Goal: Task Accomplishment & Management: Use online tool/utility

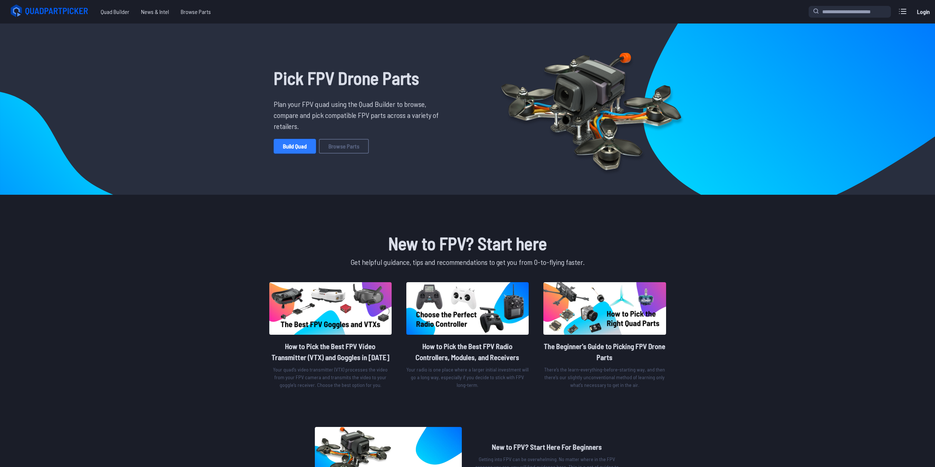
click at [299, 149] on link "Build Quad" at bounding box center [295, 146] width 42 height 15
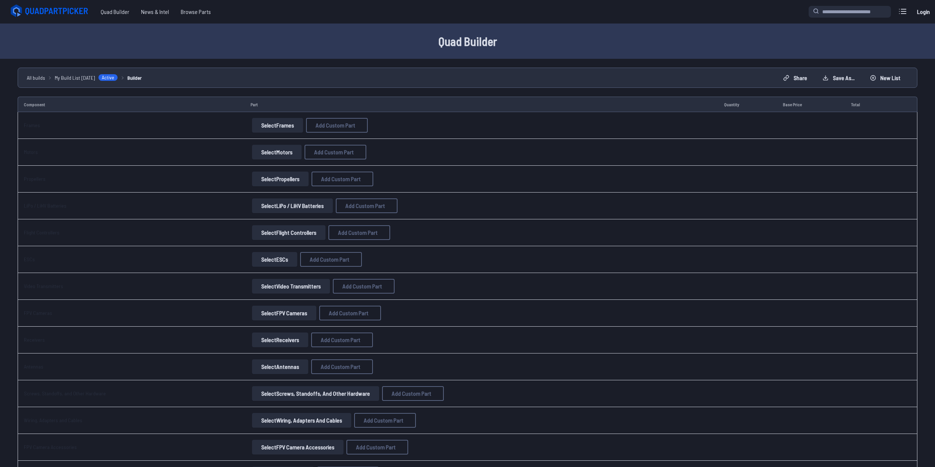
click at [266, 121] on button "Select Frames" at bounding box center [277, 125] width 51 height 15
click at [273, 129] on button "Select Frames" at bounding box center [277, 125] width 51 height 15
click at [333, 125] on span "Add Custom Part" at bounding box center [336, 125] width 40 height 6
select select "**********"
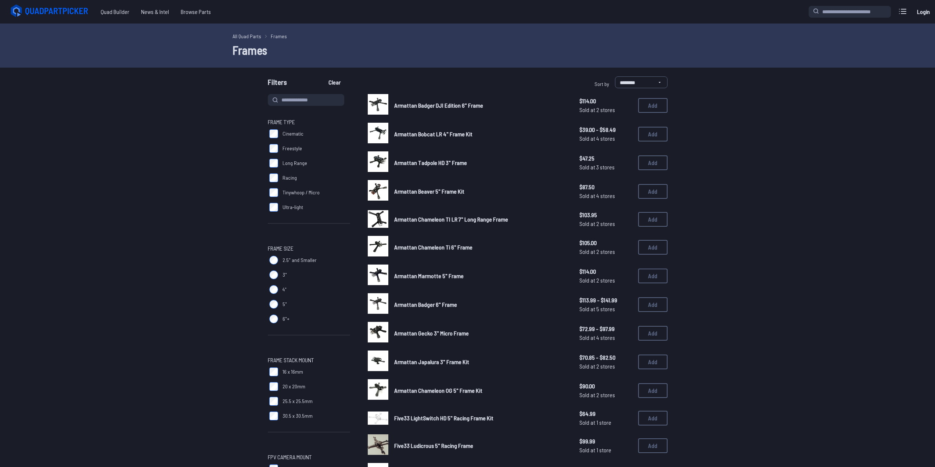
click at [304, 132] on label "Cinematic" at bounding box center [309, 133] width 82 height 15
drag, startPoint x: 127, startPoint y: 140, endPoint x: 135, endPoint y: 136, distance: 8.7
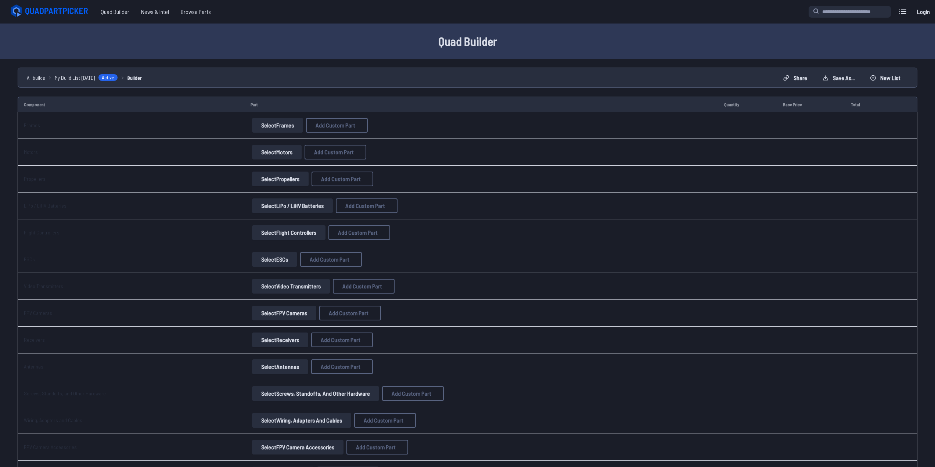
click at [277, 123] on button "Select Frames" at bounding box center [277, 125] width 51 height 15
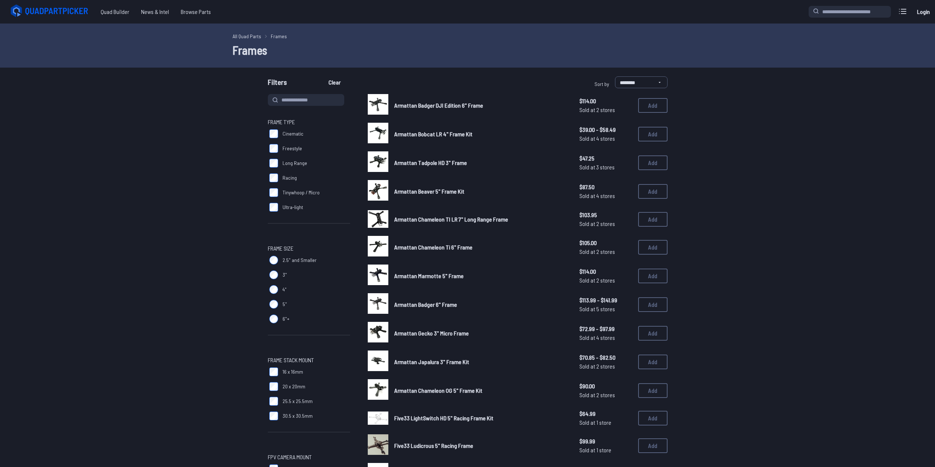
click at [269, 300] on label "5"" at bounding box center [309, 304] width 82 height 15
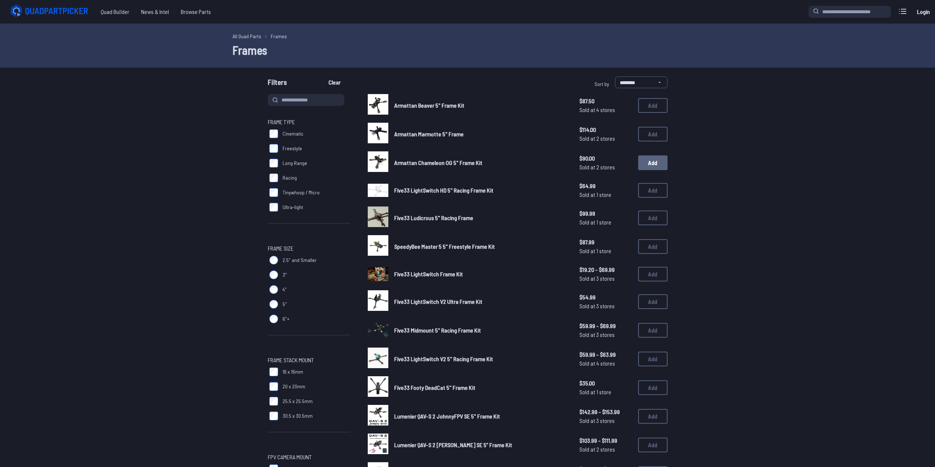
click at [655, 162] on button "Add" at bounding box center [652, 162] width 29 height 15
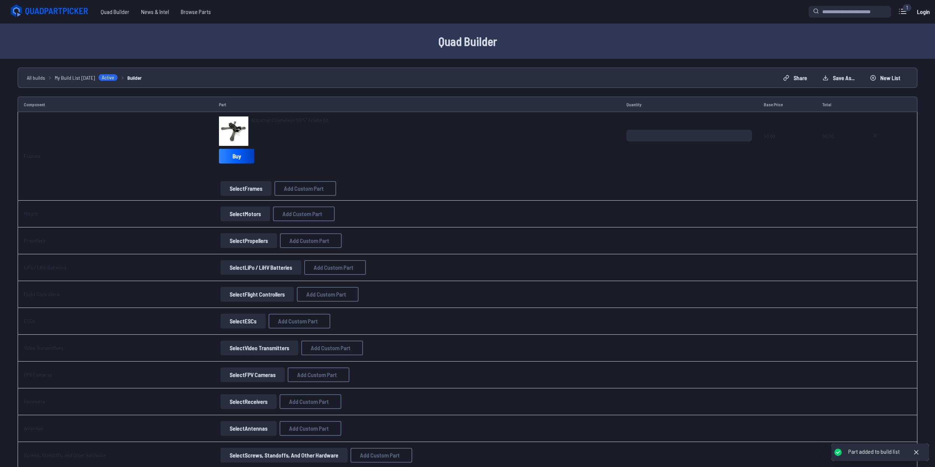
click at [294, 119] on span "Armattan Chameleon OG 5" Frame Kit" at bounding box center [289, 120] width 77 height 6
click at [284, 217] on button "Add Custom Part" at bounding box center [304, 213] width 62 height 15
select select "**********"
click at [541, 133] on icon at bounding box center [539, 134] width 3 height 3
click at [242, 212] on button "Select Motors" at bounding box center [245, 213] width 50 height 15
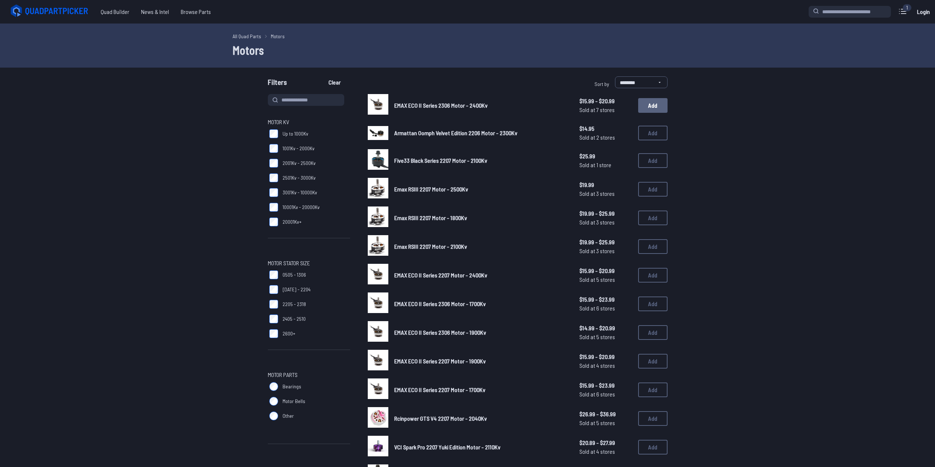
click at [654, 106] on button "Add" at bounding box center [652, 105] width 29 height 15
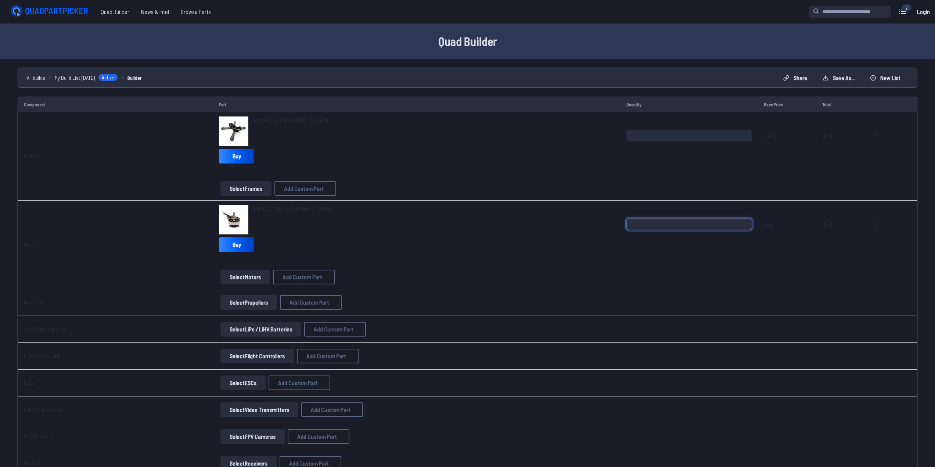
drag, startPoint x: 675, startPoint y: 223, endPoint x: 577, endPoint y: 222, distance: 98.5
click at [577, 222] on tr "Motors EMAX ECO II Series 2306 Motor - 2400Kv Buy Select Motors Add Custom Part…" at bounding box center [468, 245] width 900 height 89
type input "*"
click at [578, 221] on div "EMAX ECO II Series 2306 Motor - 2400Kv" at bounding box center [417, 219] width 396 height 29
click at [537, 239] on div "EMAX ECO II Series 2306 Motor - 2400Kv Buy" at bounding box center [417, 230] width 396 height 50
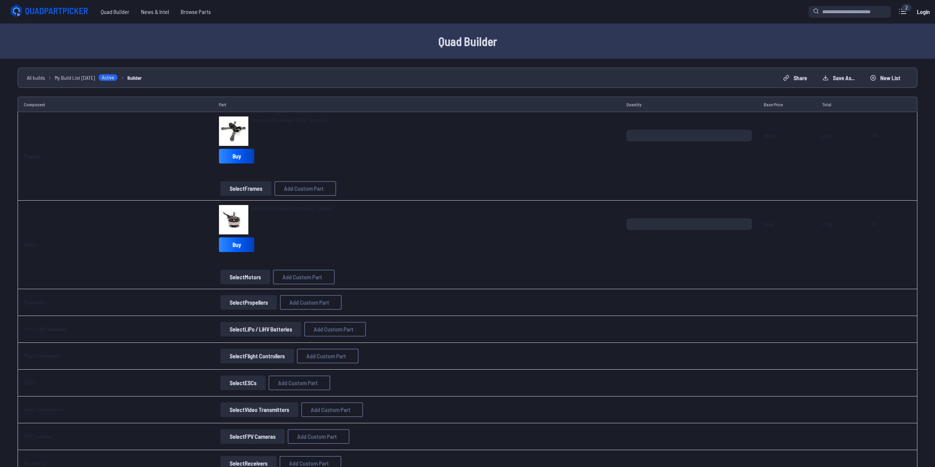
click at [260, 306] on button "Select Propellers" at bounding box center [248, 302] width 57 height 15
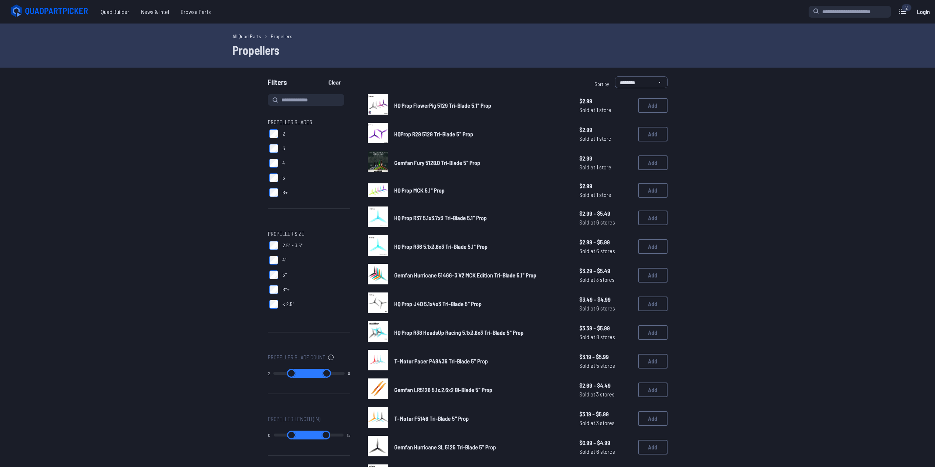
scroll to position [122, 0]
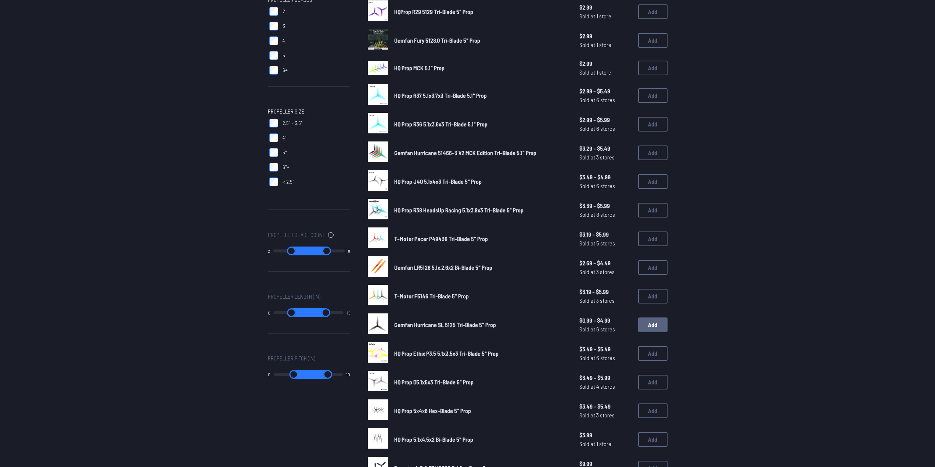
click at [649, 324] on button "Add" at bounding box center [652, 324] width 29 height 15
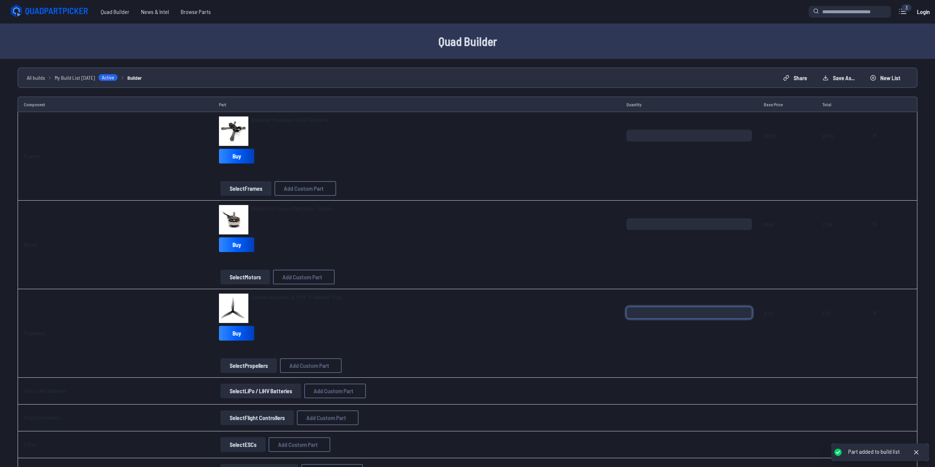
drag, startPoint x: 677, startPoint y: 314, endPoint x: 597, endPoint y: 309, distance: 79.5
click at [598, 309] on tr "Propellers Gemfan Hurricane SL 5125 Tri-Blade 5" Prop Buy Select Propellers Add…" at bounding box center [468, 333] width 900 height 89
type input "*"
click at [580, 310] on div "Gemfan Hurricane SL 5125 Tri-Blade 5" Prop" at bounding box center [417, 308] width 396 height 29
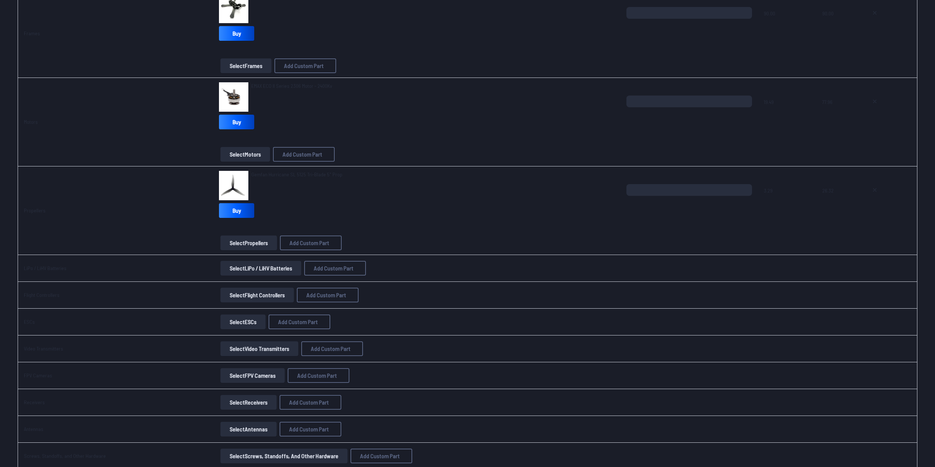
click at [278, 270] on button "Select LiPo / LiHV Batteries" at bounding box center [260, 268] width 81 height 15
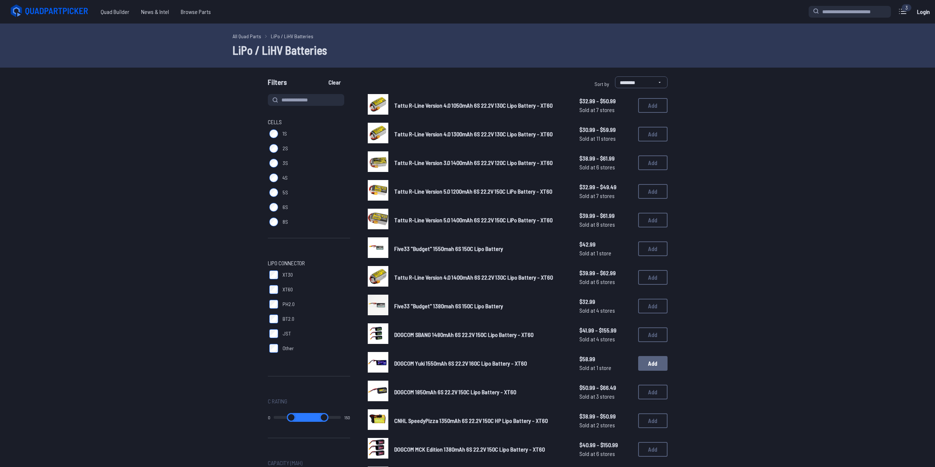
click at [658, 361] on button "Add" at bounding box center [652, 363] width 29 height 15
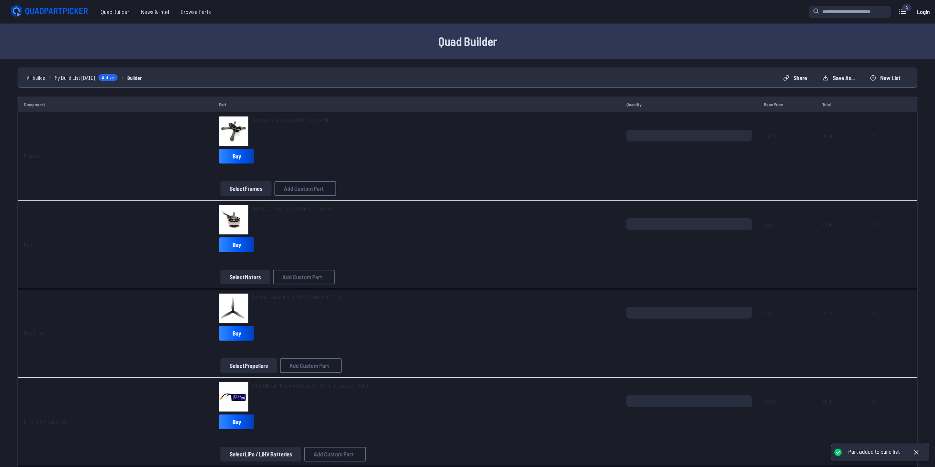
scroll to position [122, 0]
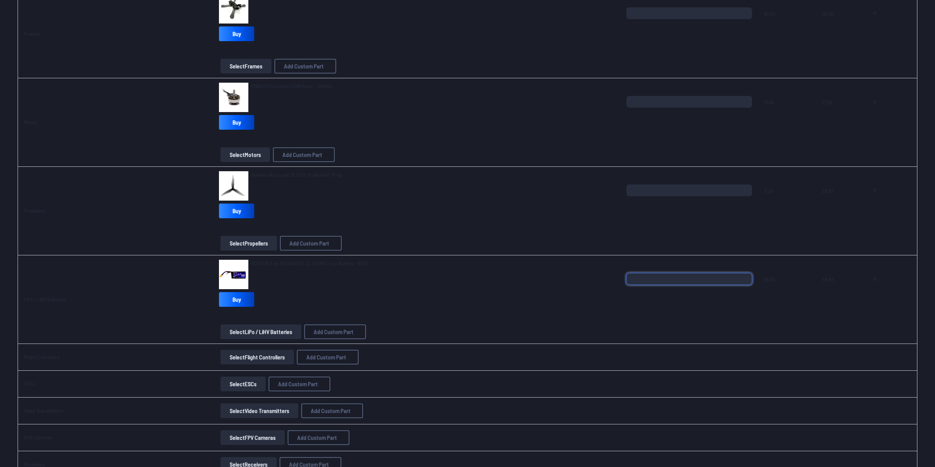
drag, startPoint x: 652, startPoint y: 284, endPoint x: 587, endPoint y: 277, distance: 64.6
click at [587, 277] on tr "LiPo / LiHV Batteries DOGCOM Yuki 1550mAh 6S 22.2V 160C Lipo Battery - XT60 Buy…" at bounding box center [468, 299] width 900 height 89
type input "*"
click at [586, 277] on div "DOGCOM Yuki 1550mAh 6S 22.2V 160C Lipo Battery - XT60" at bounding box center [417, 274] width 396 height 29
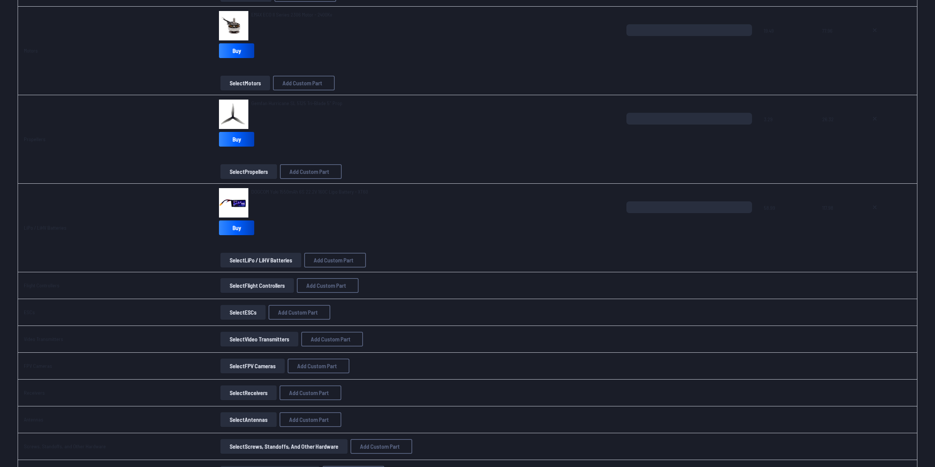
scroll to position [245, 0]
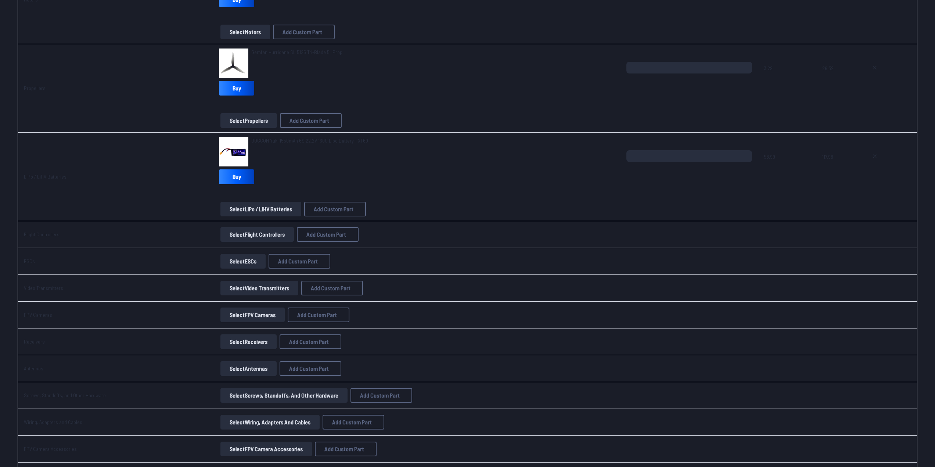
click at [281, 233] on button "Select Flight Controllers" at bounding box center [256, 234] width 73 height 15
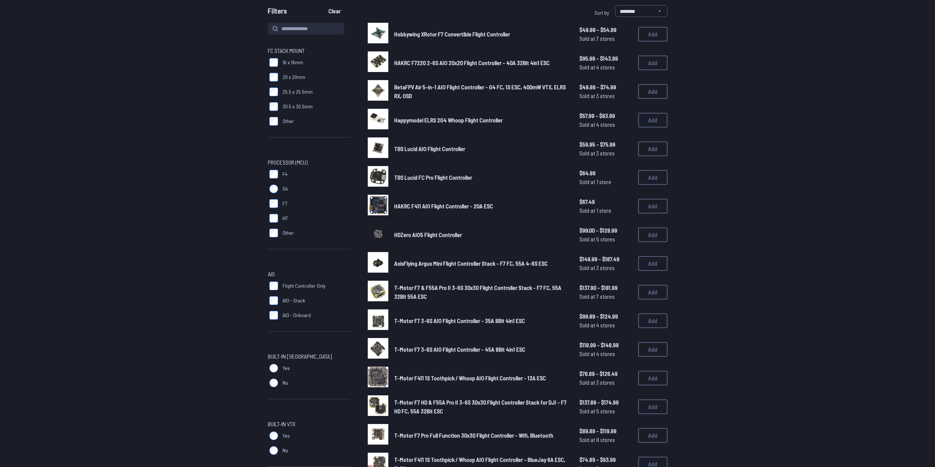
scroll to position [122, 0]
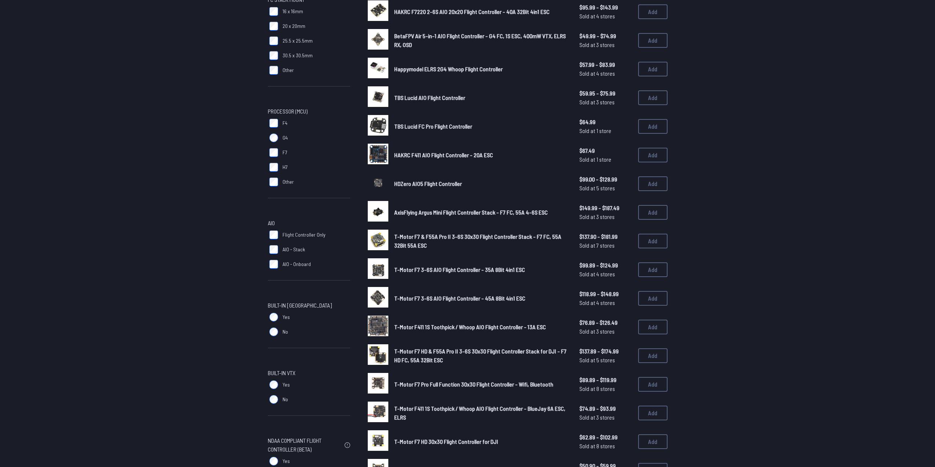
click at [278, 251] on label "AIO - Stack" at bounding box center [309, 249] width 82 height 15
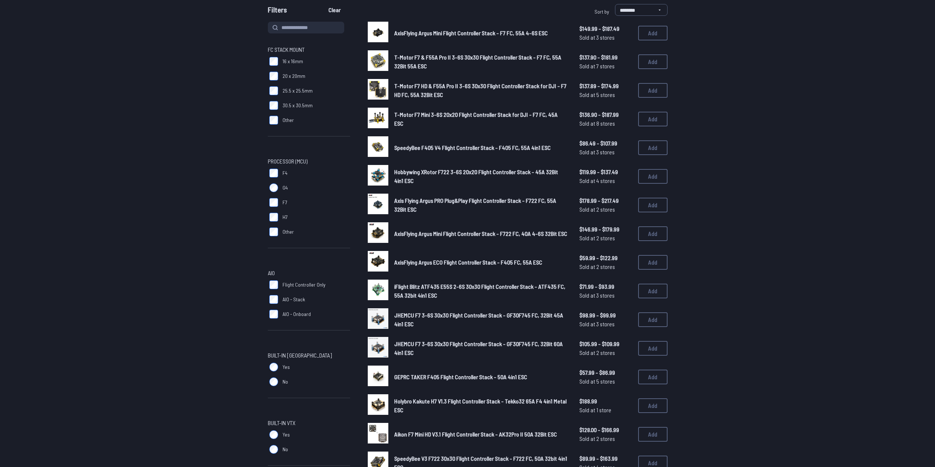
scroll to position [245, 0]
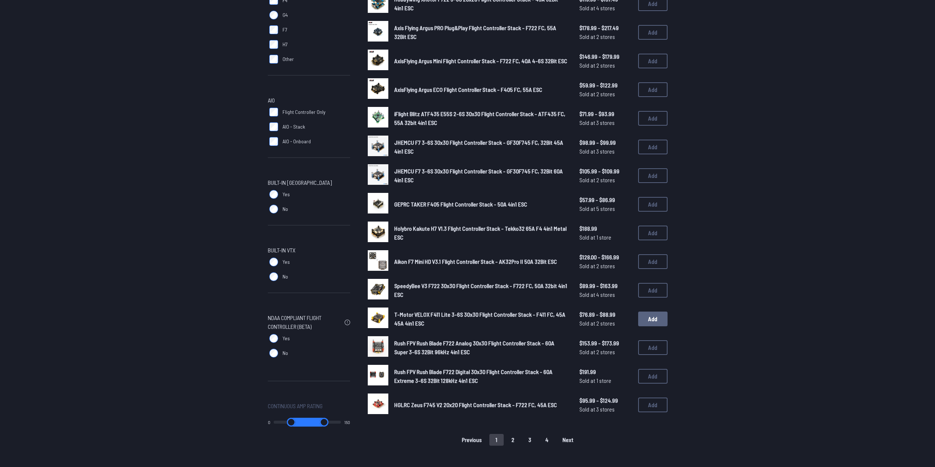
click at [653, 315] on button "Add" at bounding box center [652, 319] width 29 height 15
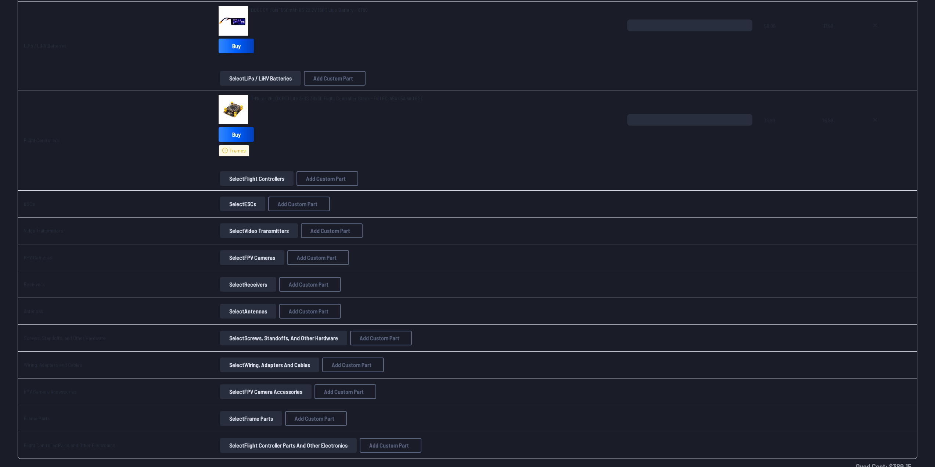
scroll to position [245, 0]
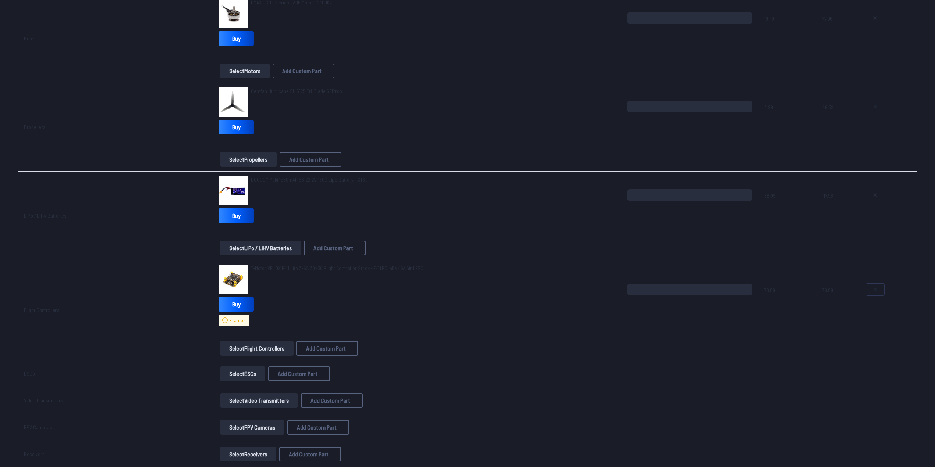
click at [872, 287] on icon at bounding box center [875, 290] width 6 height 6
type textarea "**********"
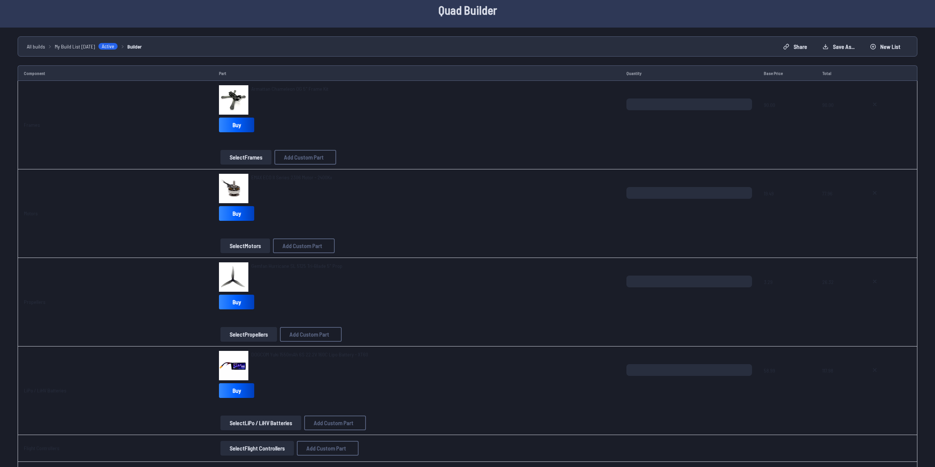
scroll to position [0, 0]
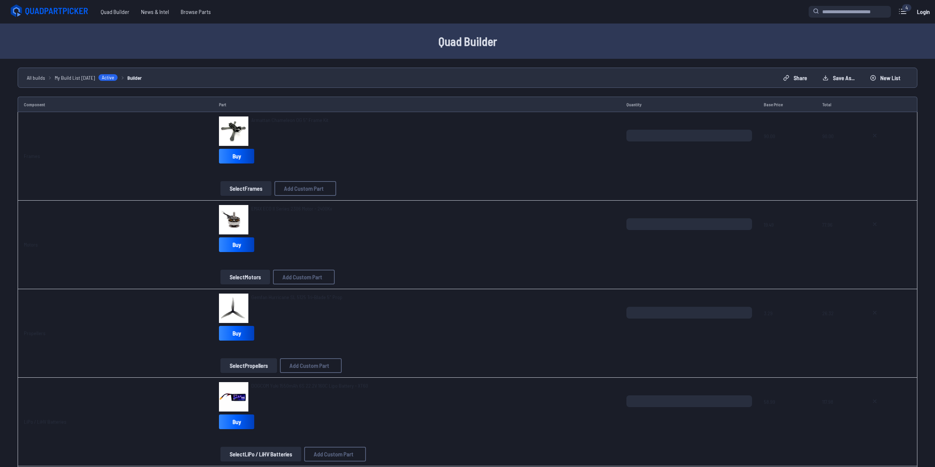
click at [280, 117] on span "Armattan Chameleon OG 5" Frame Kit" at bounding box center [289, 120] width 77 height 6
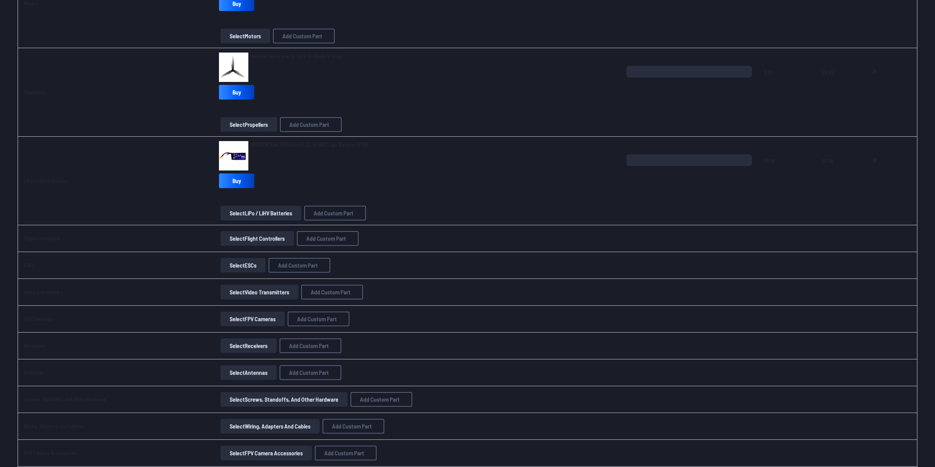
scroll to position [238, 0]
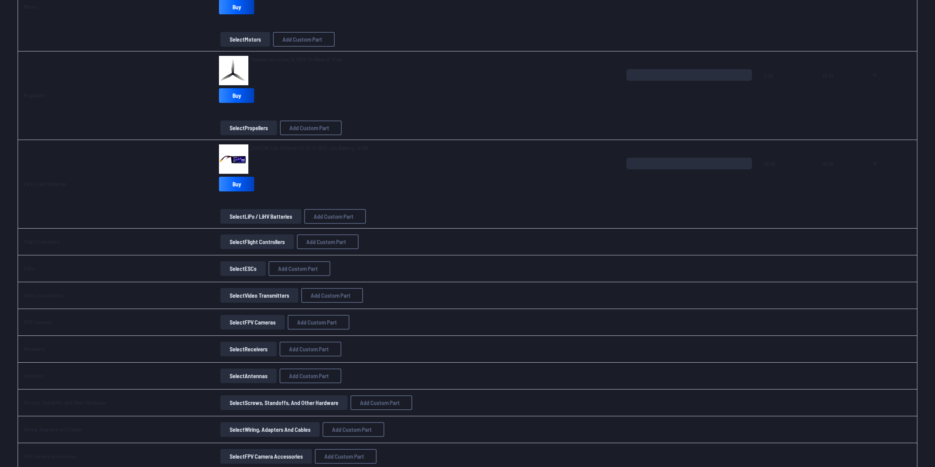
click at [270, 241] on button "Select Flight Controllers" at bounding box center [256, 241] width 73 height 15
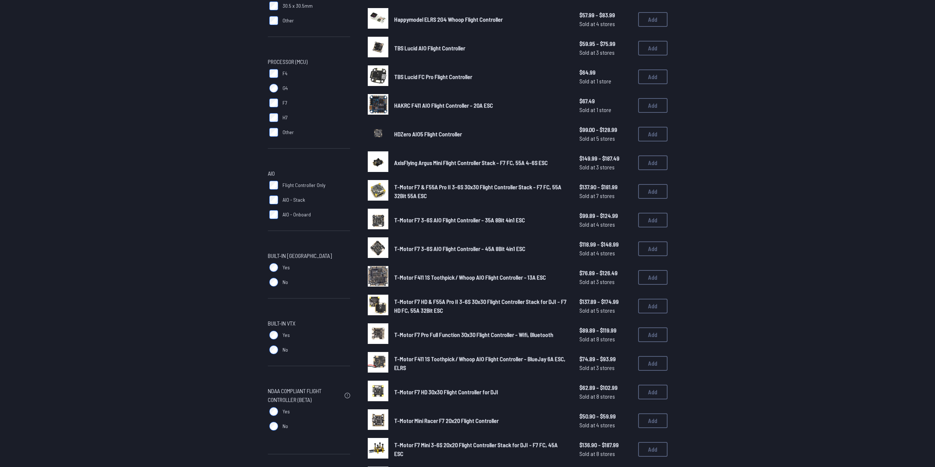
scroll to position [122, 0]
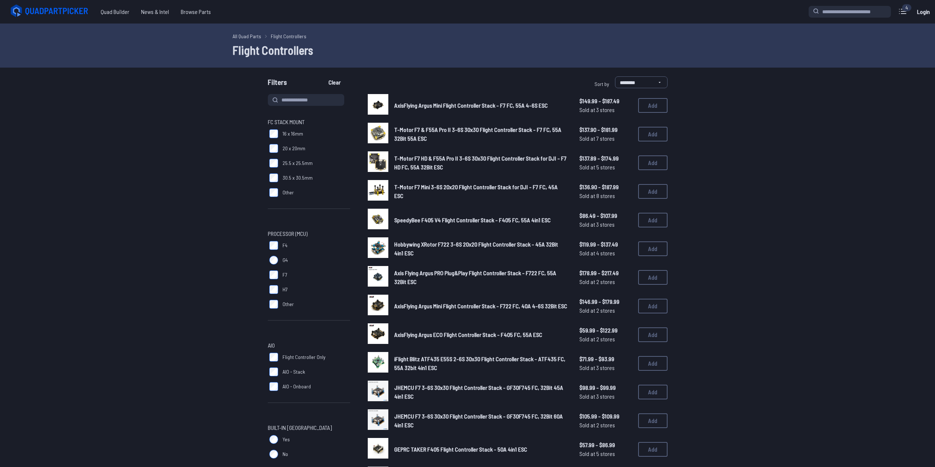
drag, startPoint x: 736, startPoint y: 147, endPoint x: 727, endPoint y: 146, distance: 9.2
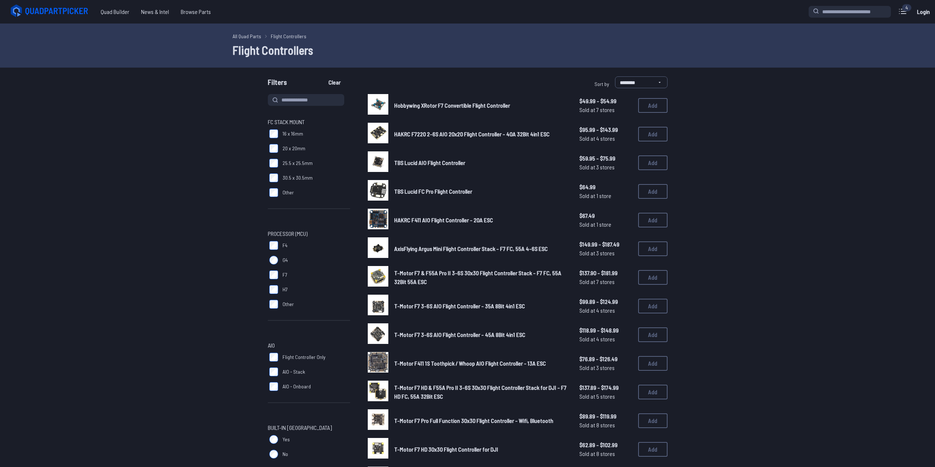
drag, startPoint x: 813, startPoint y: 183, endPoint x: 812, endPoint y: 180, distance: 3.8
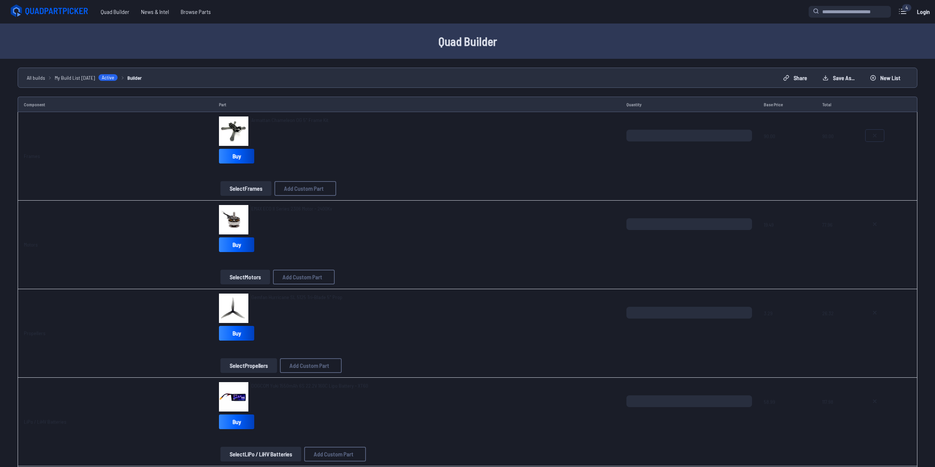
click at [872, 138] on icon at bounding box center [875, 136] width 6 height 6
type textarea "**********"
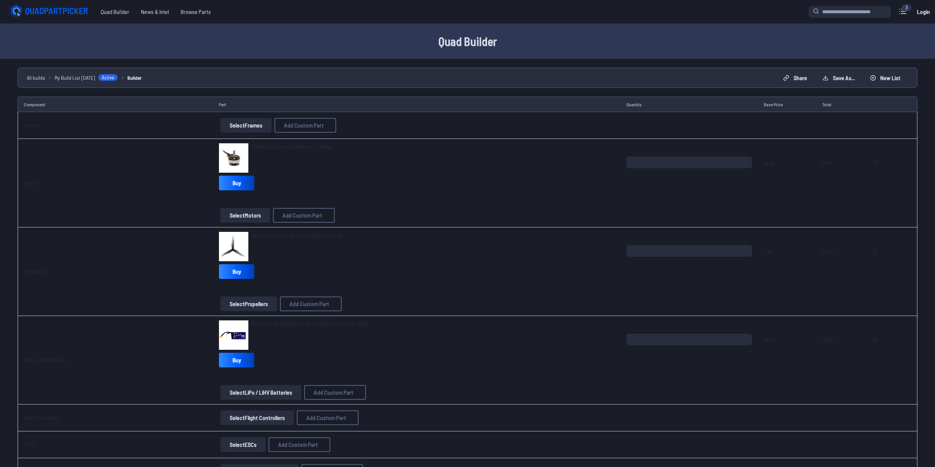
click at [249, 128] on button "Select Frames" at bounding box center [245, 125] width 51 height 15
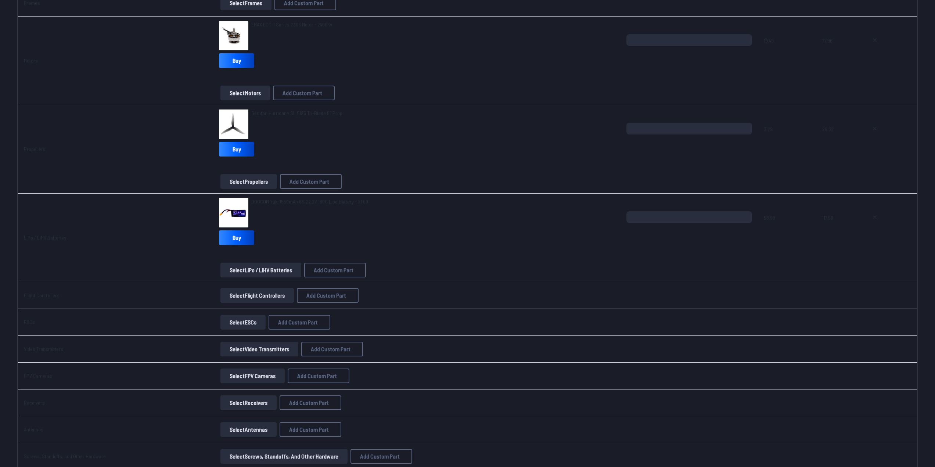
click at [276, 295] on button "Select Flight Controllers" at bounding box center [256, 295] width 73 height 15
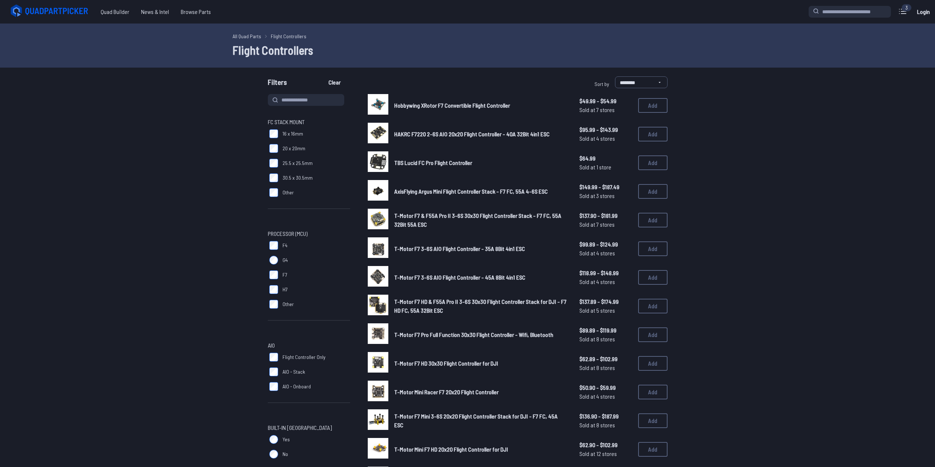
scroll to position [123, 0]
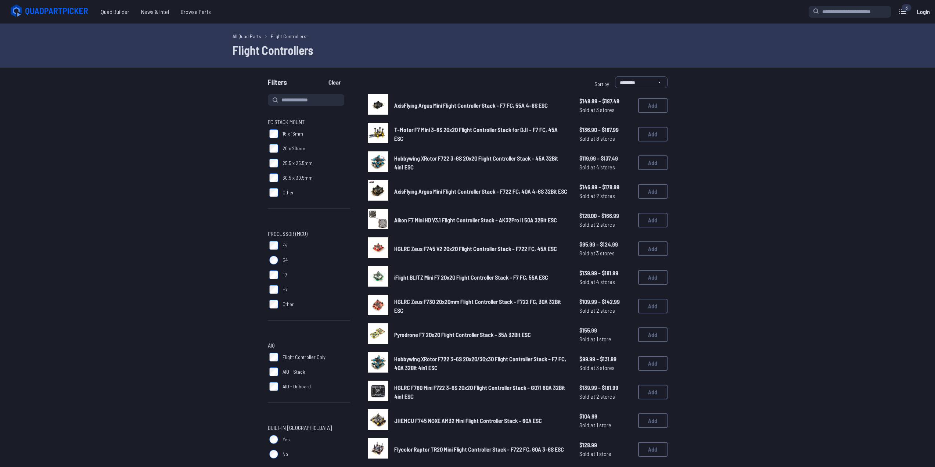
click at [455, 301] on span "HGLRC Zeus F730 20x20mm Flight Controller Stack - F722 FC, 30A 32Bit ESC" at bounding box center [477, 306] width 167 height 16
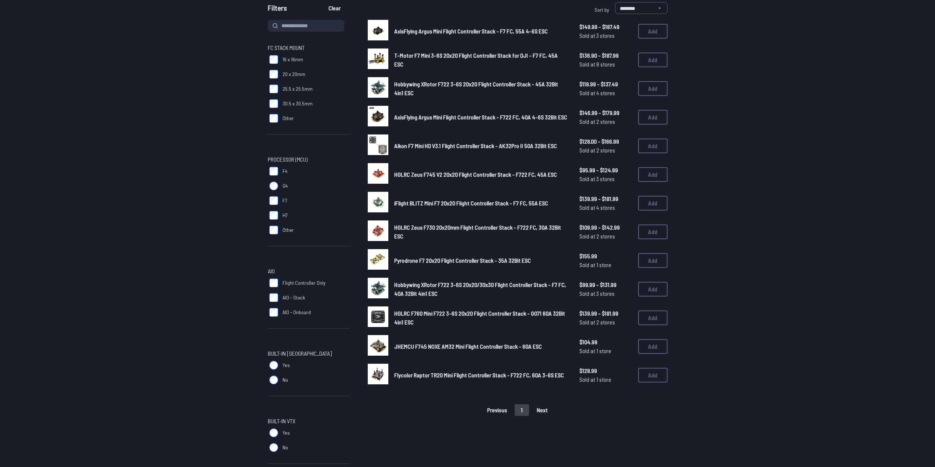
scroll to position [122, 0]
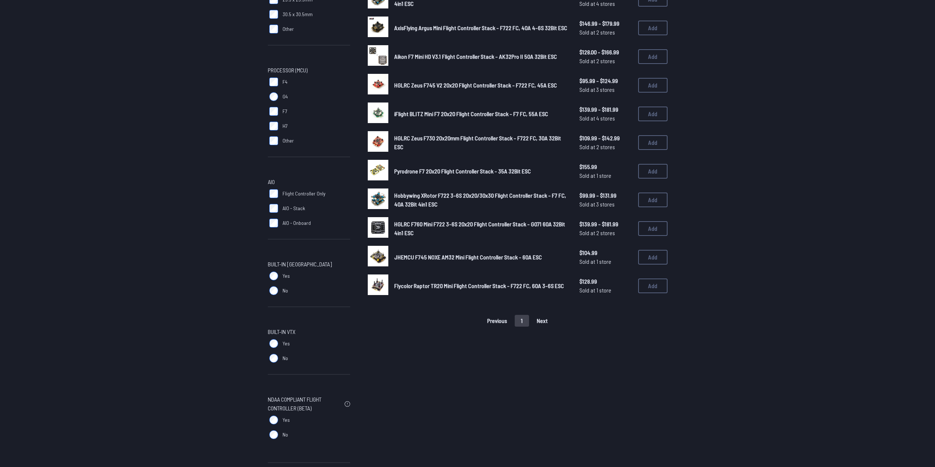
scroll to position [122, 0]
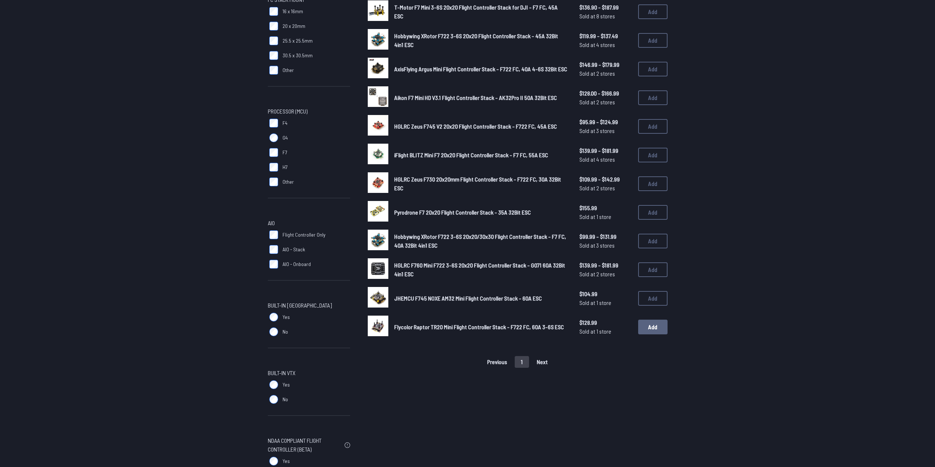
click at [651, 324] on button "Add" at bounding box center [652, 327] width 29 height 15
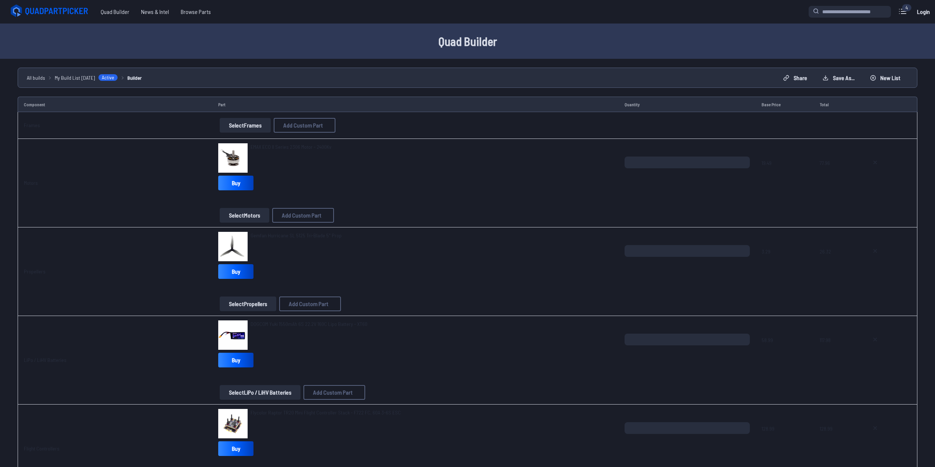
click at [314, 147] on span "EMAX ECO II Series 2306 Motor - 2400Kv" at bounding box center [291, 147] width 81 height 6
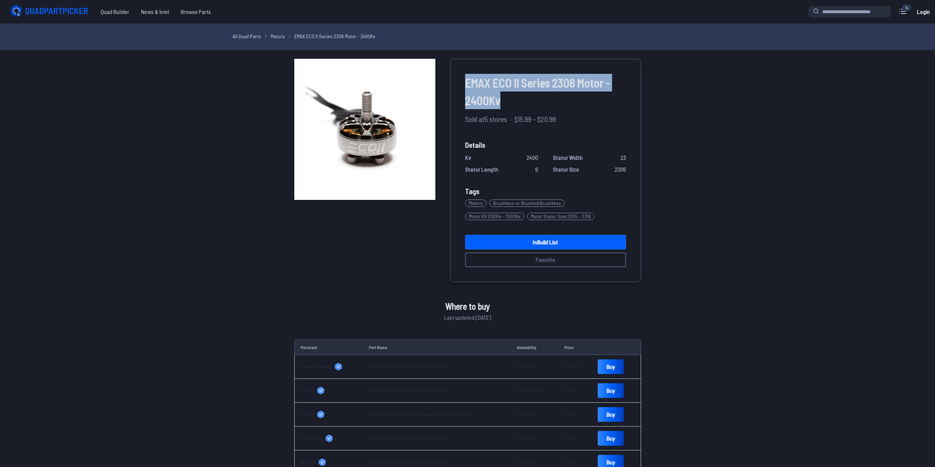
drag, startPoint x: 475, startPoint y: 94, endPoint x: 460, endPoint y: 82, distance: 19.3
click at [460, 82] on div "EMAX ECO II Series 2306 Motor - 2400Kv Sold at 5 stores · $15.99 - $20.99 Detai…" at bounding box center [545, 170] width 191 height 223
copy span "EMAX ECO II Series 2306 Motor - 2400Kv"
click at [731, 246] on div "EMAX ECO II Series 2306 Motor - 2400Kv Sold at 5 stores · $15.99 - $20.99 Detai…" at bounding box center [467, 469] width 935 height 820
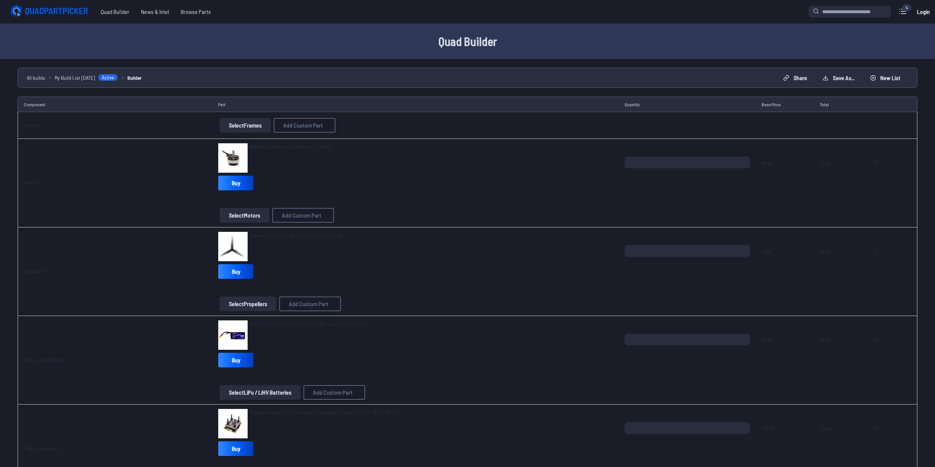
click at [238, 214] on button "Select Motors" at bounding box center [245, 215] width 50 height 15
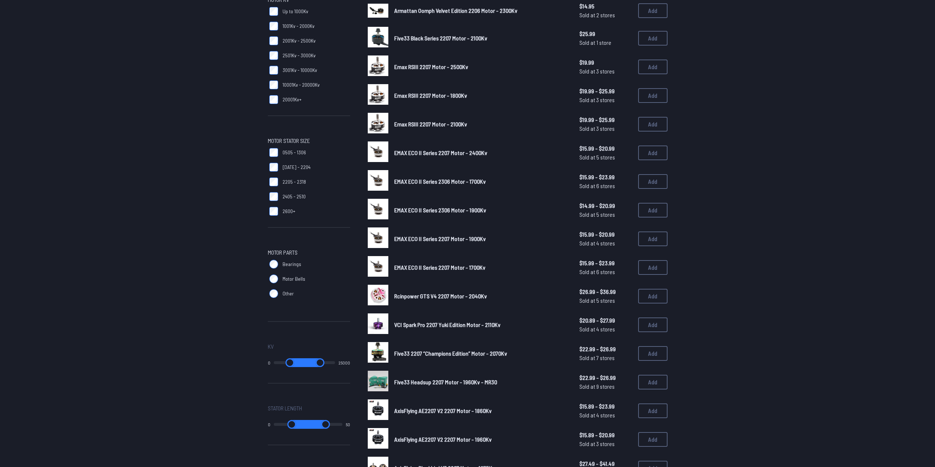
scroll to position [245, 0]
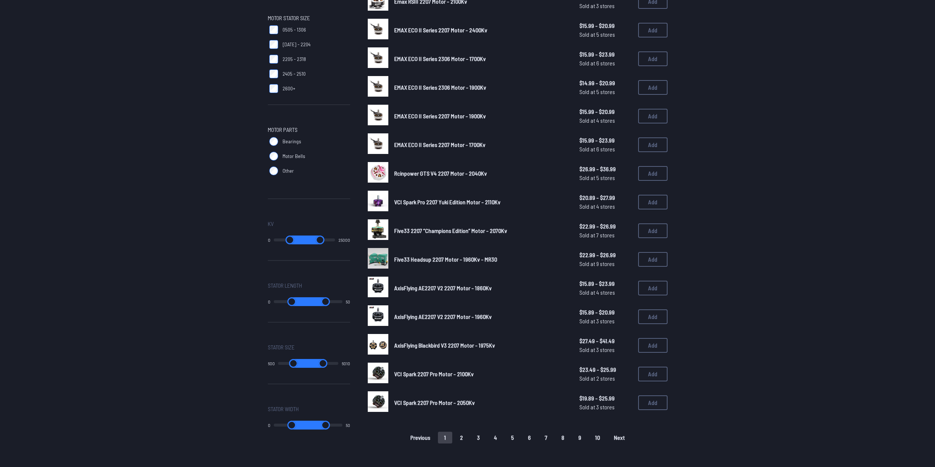
click at [468, 345] on span "AxisFlying Blackbird V3 2207 Motor - 1975Kv" at bounding box center [444, 345] width 101 height 7
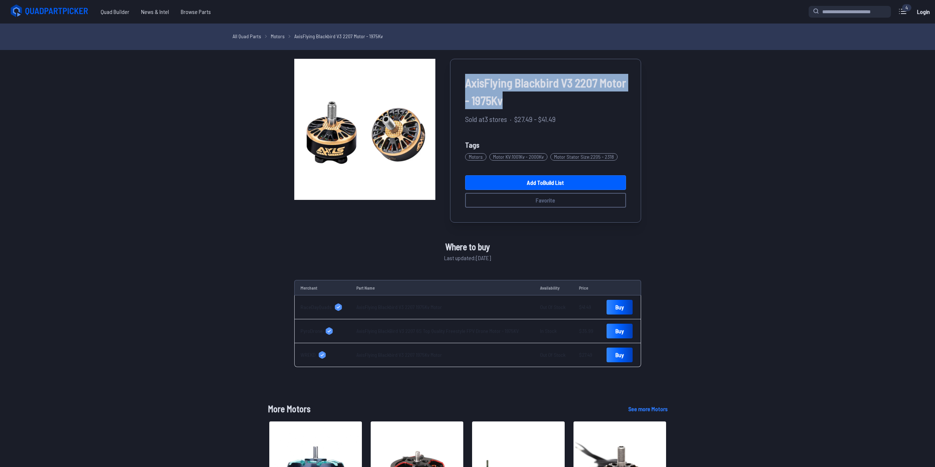
drag, startPoint x: 508, startPoint y: 99, endPoint x: 460, endPoint y: 83, distance: 51.3
click at [459, 84] on div "AxisFlying Blackbird V3 2207 Motor - 1975Kv Sold at 3 stores · $27.49 - $41.49 …" at bounding box center [545, 141] width 191 height 164
copy span "AxisFlying Blackbird V3 2207 Motor - 1975Kv"
click at [724, 123] on div "AxisFlying Blackbird V3 2207 Motor - 1975Kv Sold at 3 stores · $27.49 - $41.49 …" at bounding box center [467, 386] width 935 height 655
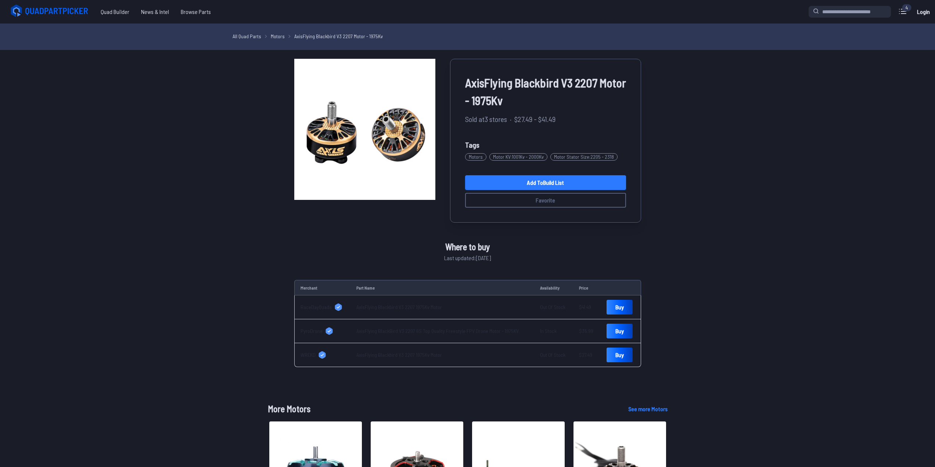
click at [587, 183] on link "Add to Build List" at bounding box center [545, 182] width 161 height 15
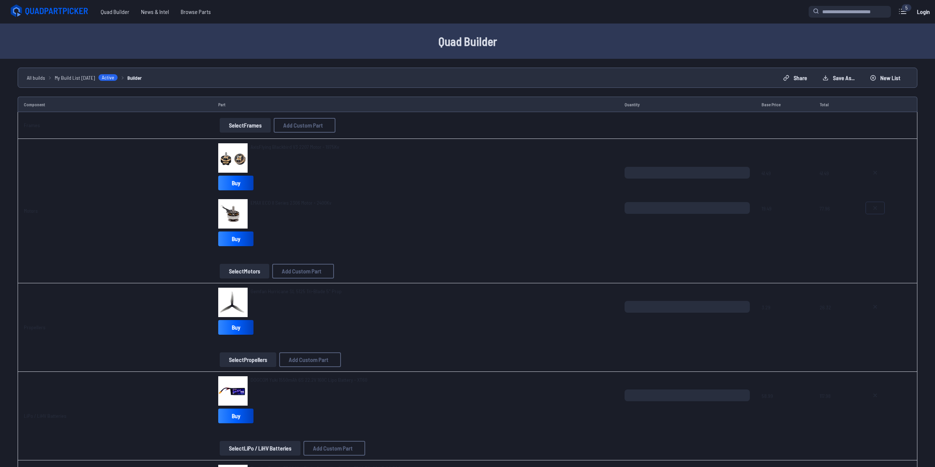
click at [875, 209] on icon at bounding box center [875, 208] width 6 height 6
type textarea "**********"
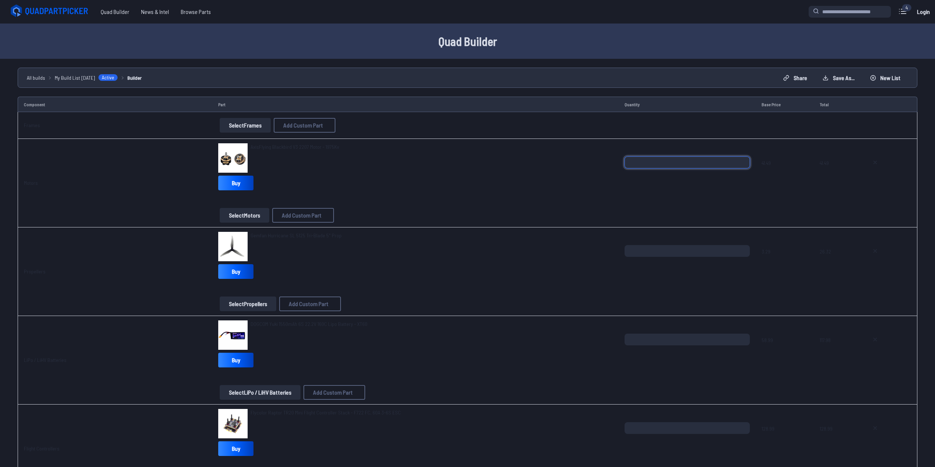
drag, startPoint x: 652, startPoint y: 162, endPoint x: 587, endPoint y: 159, distance: 64.4
click at [587, 159] on tr "Motors AxisFlying Blackbird V3 2207 Motor - 1975Kv Buy Select Motors Add Custom…" at bounding box center [468, 183] width 900 height 89
type input "*"
click at [551, 188] on div "AxisFlying Blackbird V3 2207 Motor - 1975Kv Buy" at bounding box center [415, 168] width 395 height 50
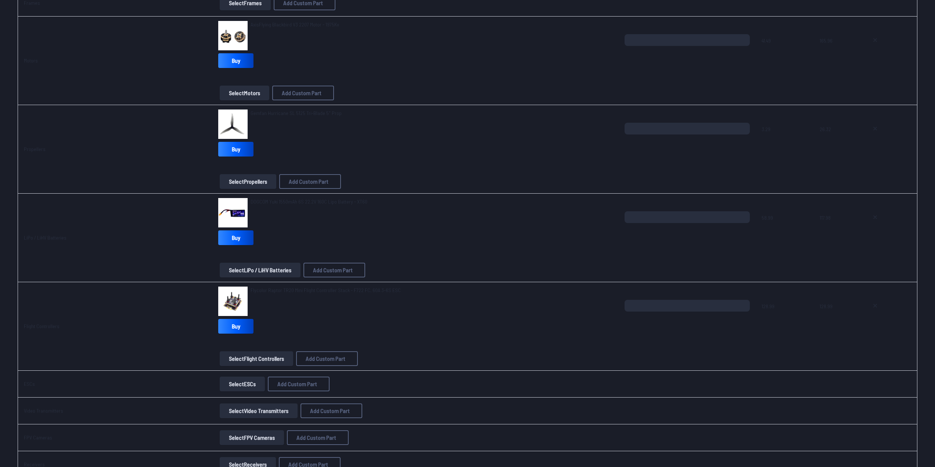
scroll to position [245, 0]
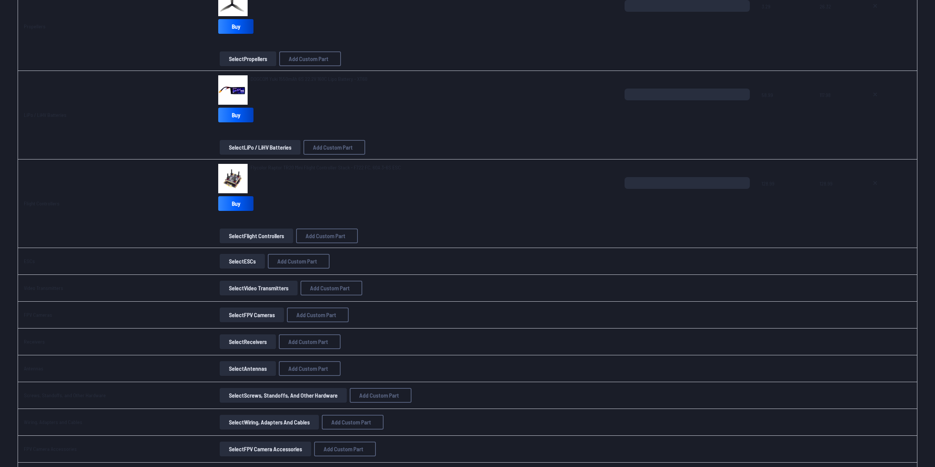
click at [265, 291] on button "Select Video Transmitters" at bounding box center [259, 288] width 78 height 15
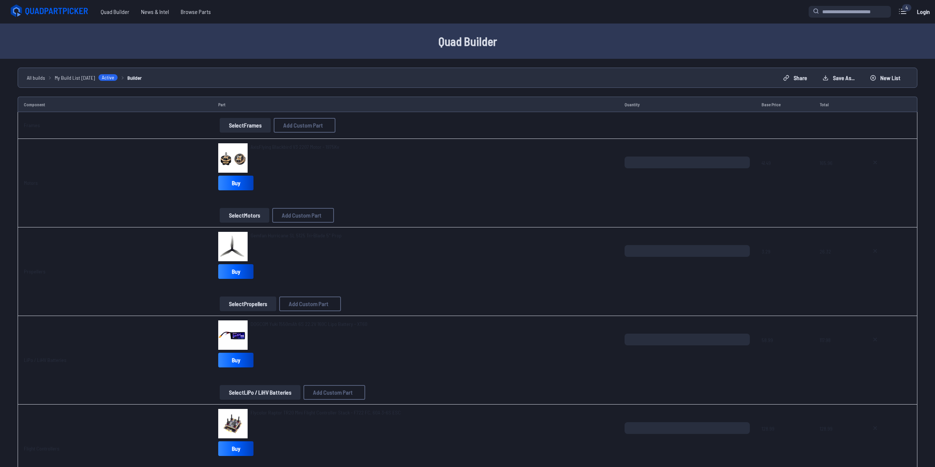
click at [242, 126] on button "Select Frames" at bounding box center [245, 125] width 51 height 15
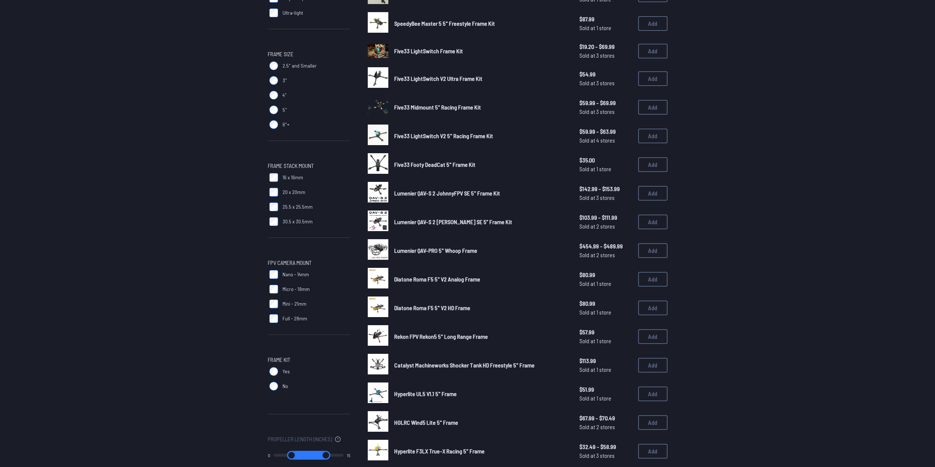
scroll to position [245, 0]
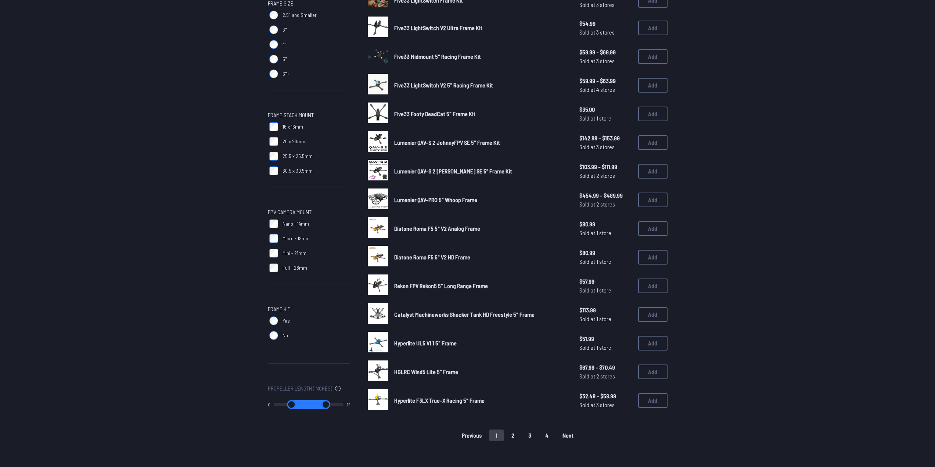
click at [440, 372] on span "HGLRC Wind5 Lite 5" Frame" at bounding box center [426, 371] width 64 height 7
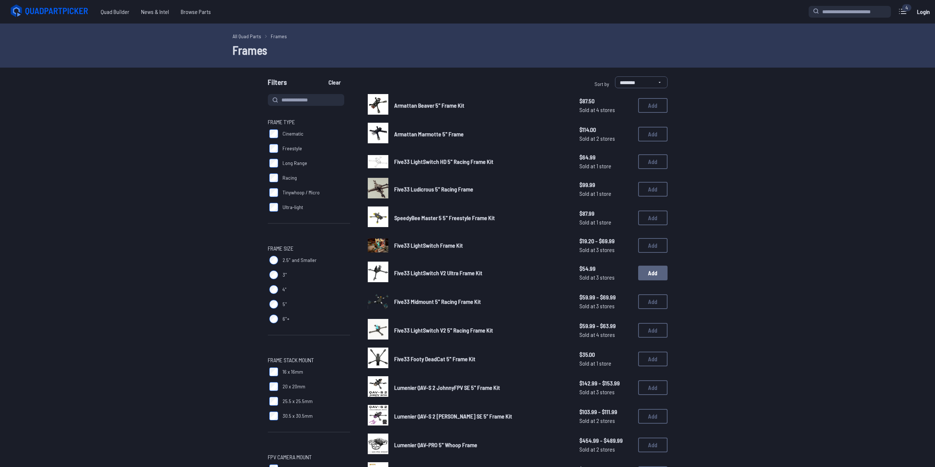
click at [659, 276] on button "Add" at bounding box center [652, 273] width 29 height 15
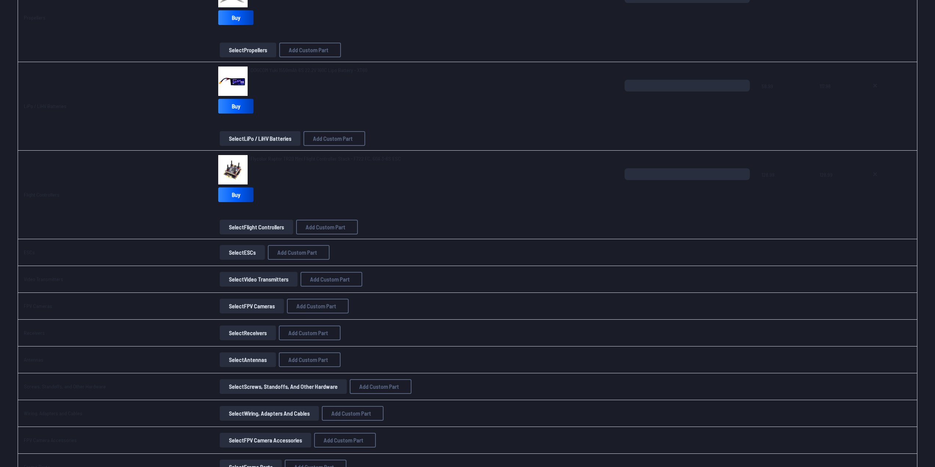
scroll to position [367, 0]
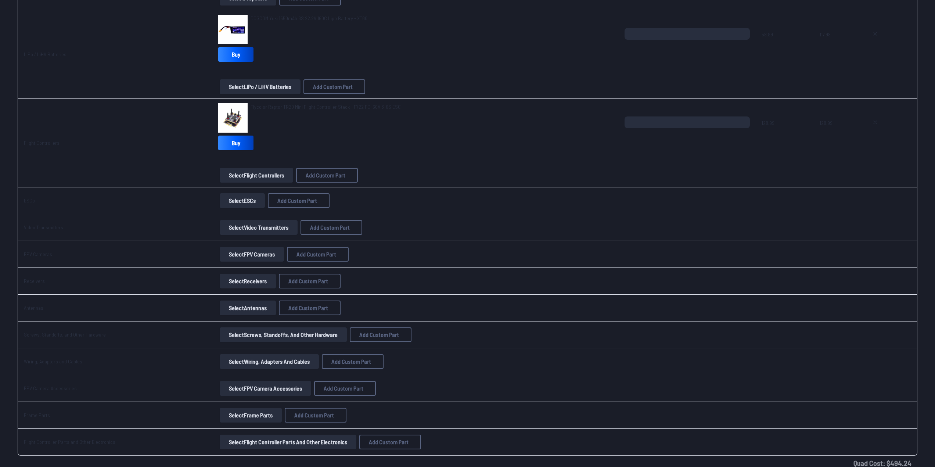
click at [238, 224] on button "Select Video Transmitters" at bounding box center [259, 227] width 78 height 15
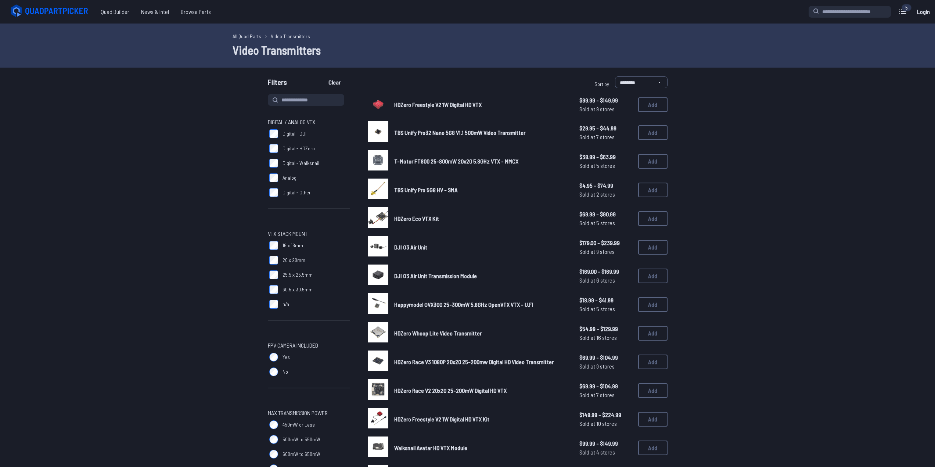
drag, startPoint x: 132, startPoint y: 181, endPoint x: 138, endPoint y: 181, distance: 6.2
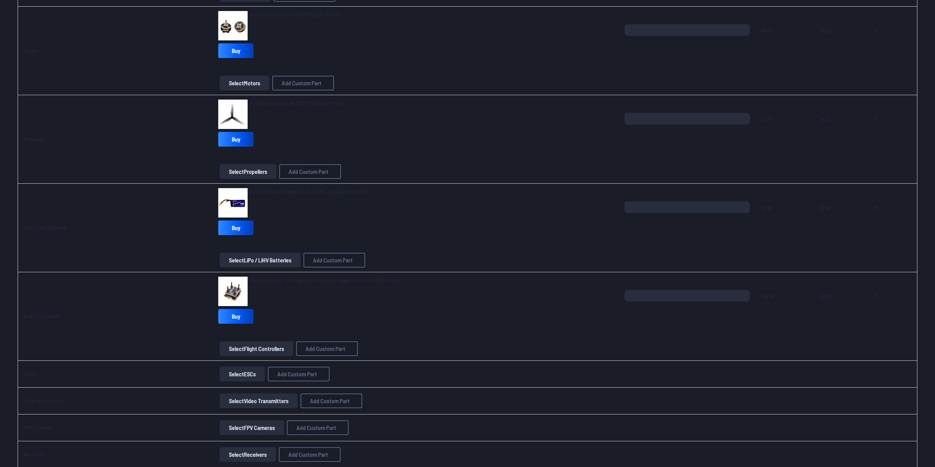
scroll to position [245, 0]
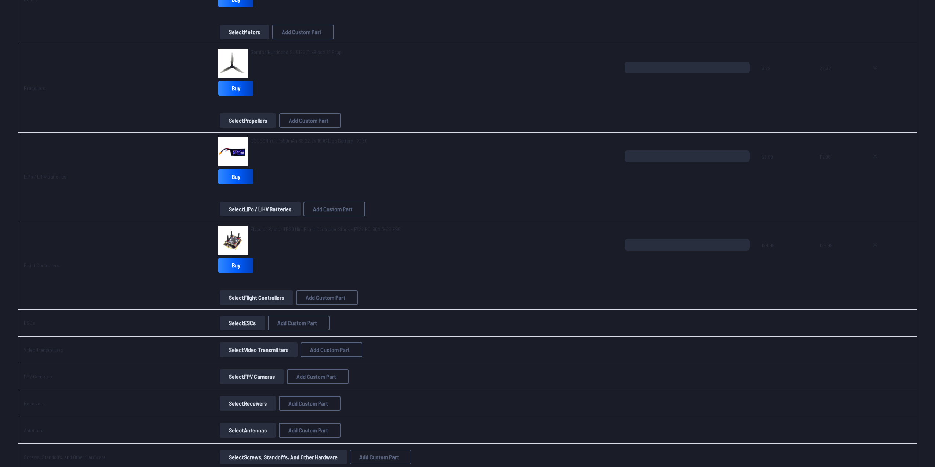
click at [218, 321] on link "Select ESCs" at bounding box center [242, 323] width 48 height 15
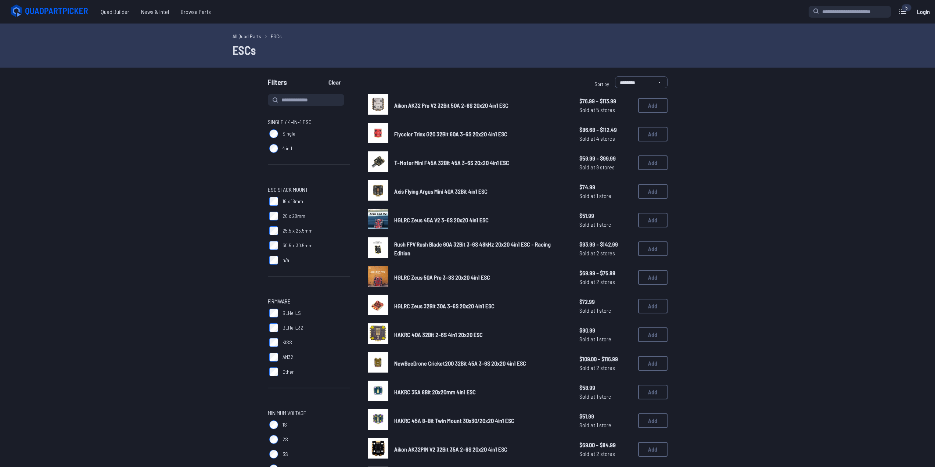
drag, startPoint x: 216, startPoint y: 197, endPoint x: 226, endPoint y: 199, distance: 10.9
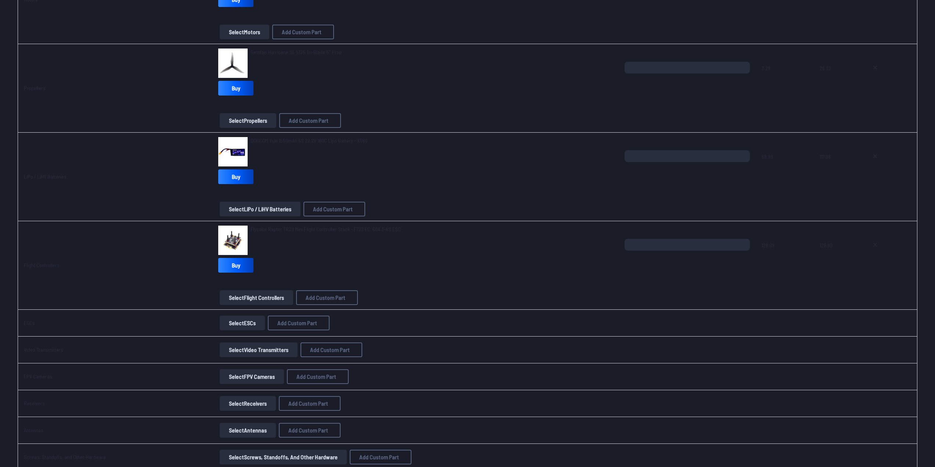
scroll to position [367, 0]
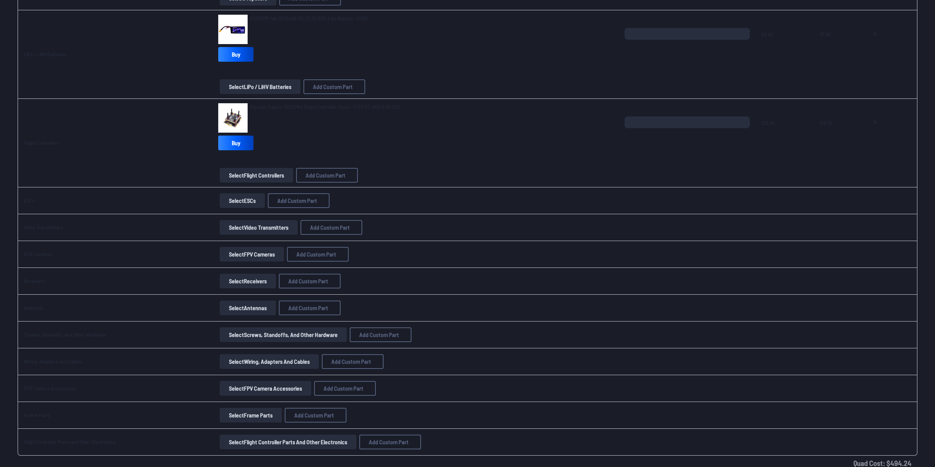
click at [229, 284] on button "Select Receivers" at bounding box center [248, 281] width 56 height 15
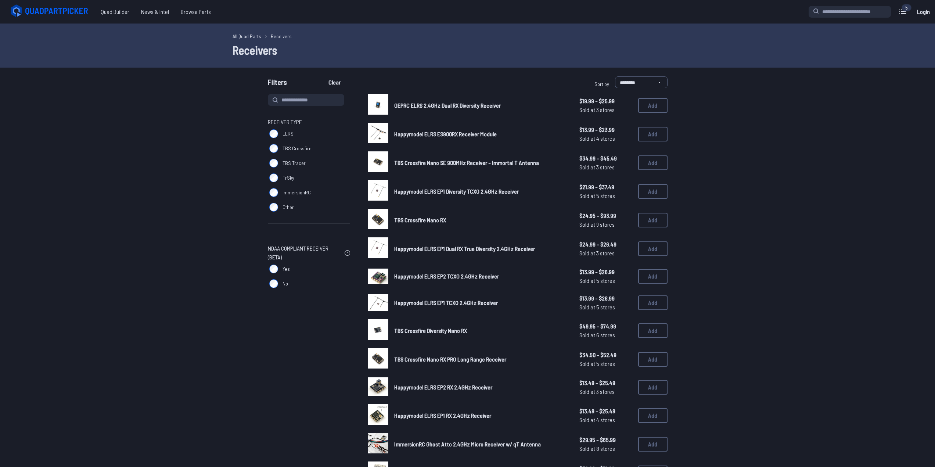
click at [267, 134] on div "Receiver Type ELRS TBS Crossfire TBS Tracer FrSky ImmersionRC Other NDAA Compli…" at bounding box center [468, 389] width 470 height 591
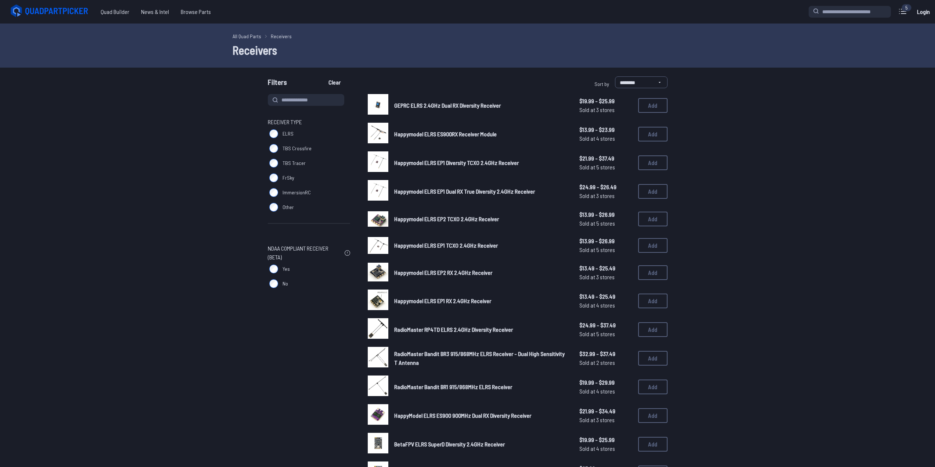
click at [227, 226] on form "**********" at bounding box center [467, 380] width 935 height 609
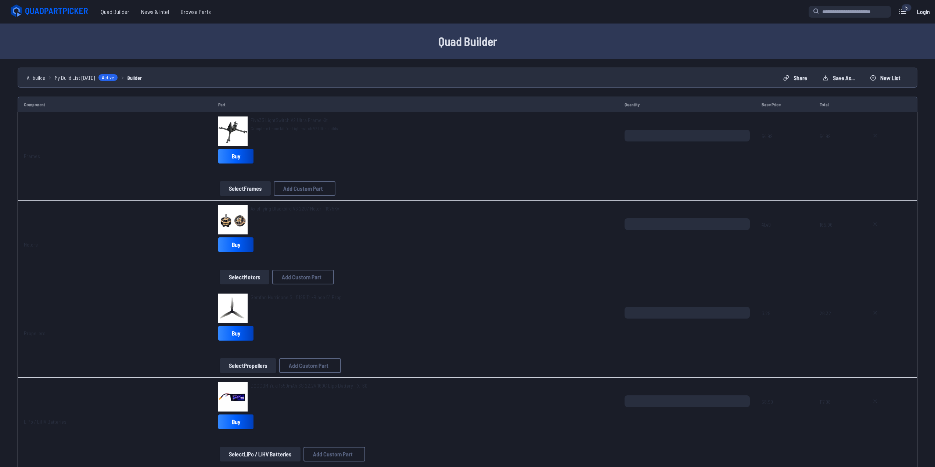
scroll to position [367, 0]
